Goal: Navigation & Orientation: Find specific page/section

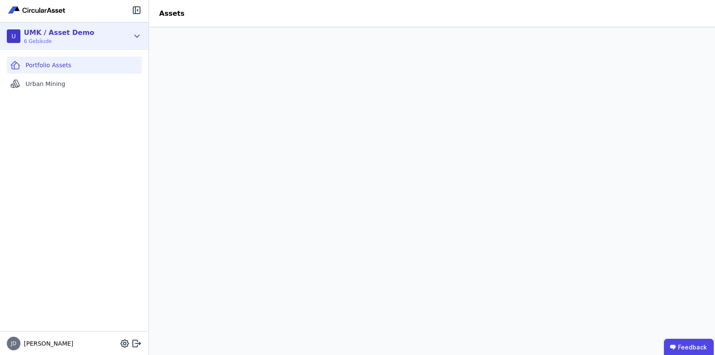
click at [133, 29] on div "U UMK / Asset Demo 6 Gebäude" at bounding box center [74, 36] width 149 height 27
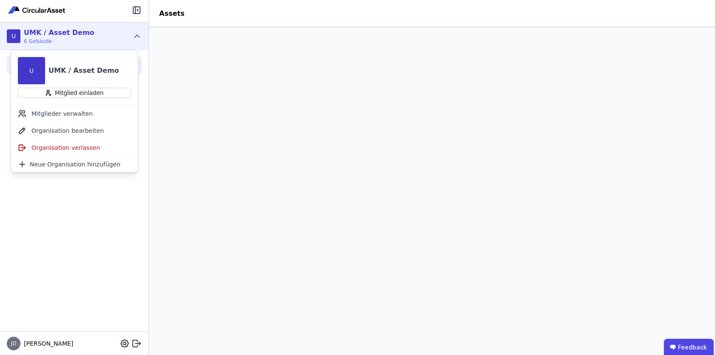
click at [139, 32] on icon at bounding box center [136, 36] width 9 height 10
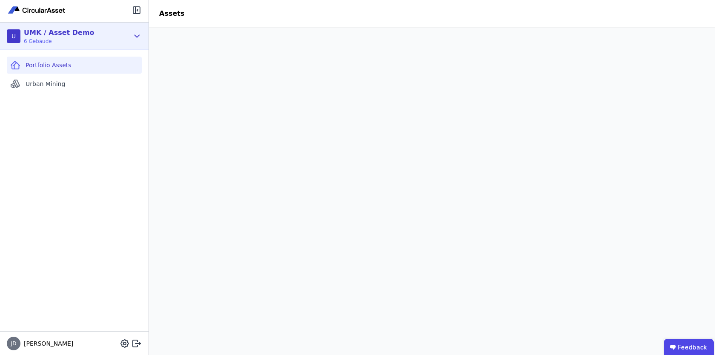
click at [130, 40] on div "U UMK / Asset Demo 6 Gebäude" at bounding box center [74, 36] width 149 height 27
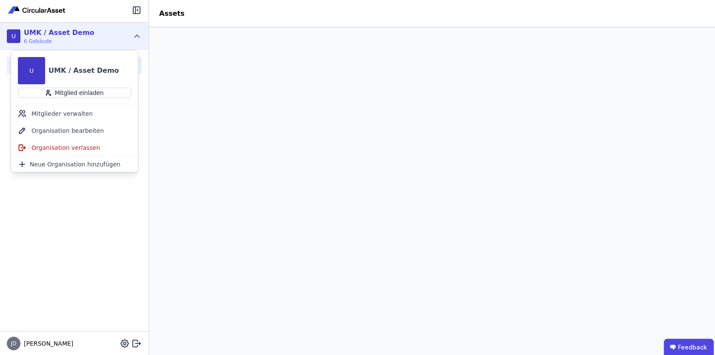
click at [132, 337] on div "JD Julius" at bounding box center [74, 344] width 149 height 24
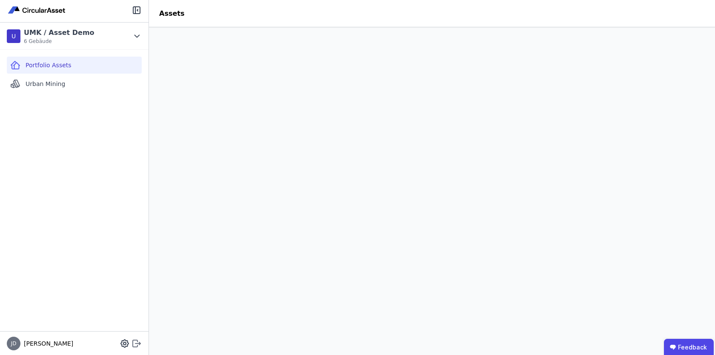
click at [136, 346] on icon at bounding box center [137, 344] width 10 height 10
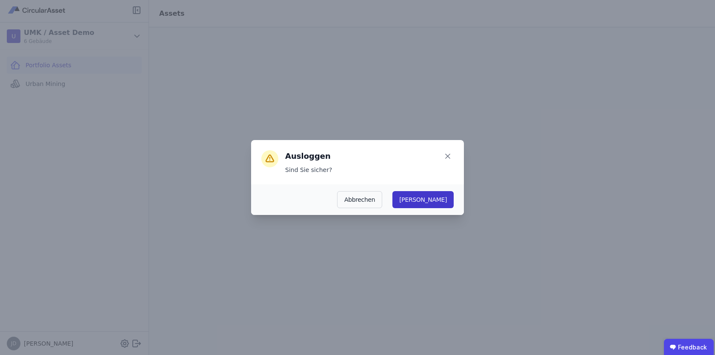
click at [449, 198] on button "Ja" at bounding box center [423, 199] width 61 height 17
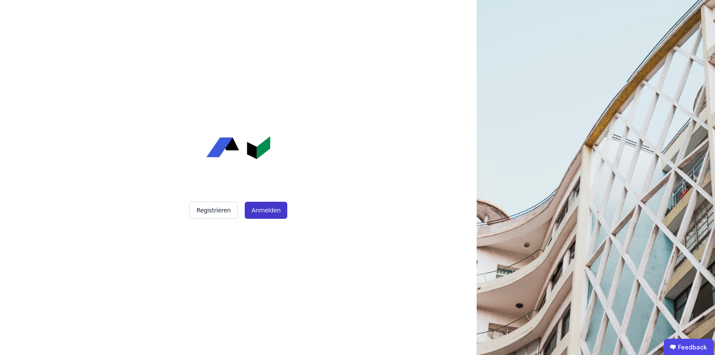
click at [271, 213] on button "Anmelden" at bounding box center [266, 210] width 43 height 17
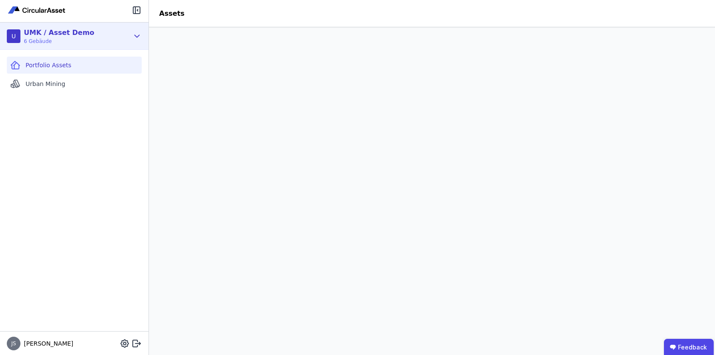
click at [135, 39] on icon at bounding box center [136, 36] width 9 height 10
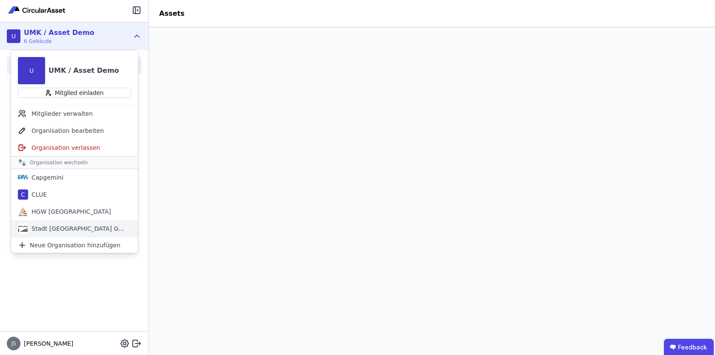
click at [77, 227] on div "Stadt Aachen Gebäudemanagement" at bounding box center [77, 228] width 98 height 9
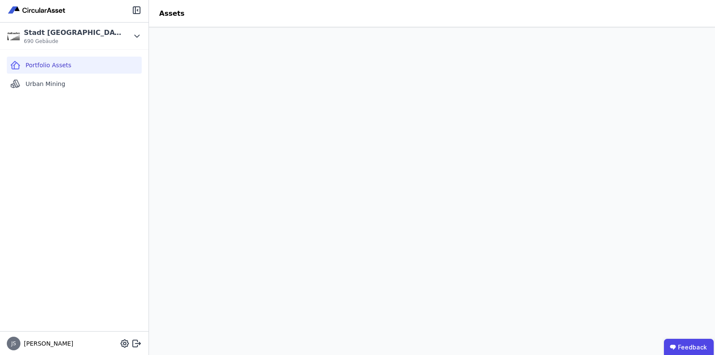
click at [72, 175] on div "Portfolio Assets Urban Mining" at bounding box center [74, 191] width 149 height 282
click at [443, 17] on header "Assets" at bounding box center [432, 13] width 566 height 27
click at [380, 16] on header "Assets" at bounding box center [432, 13] width 566 height 27
